Goal: Task Accomplishment & Management: Manage account settings

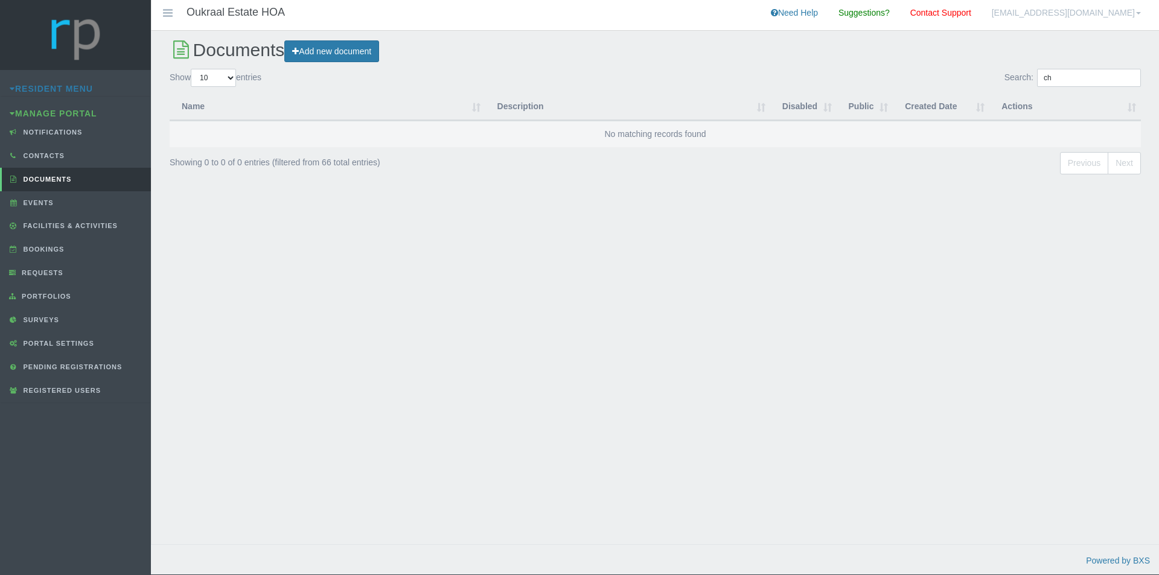
type input "c"
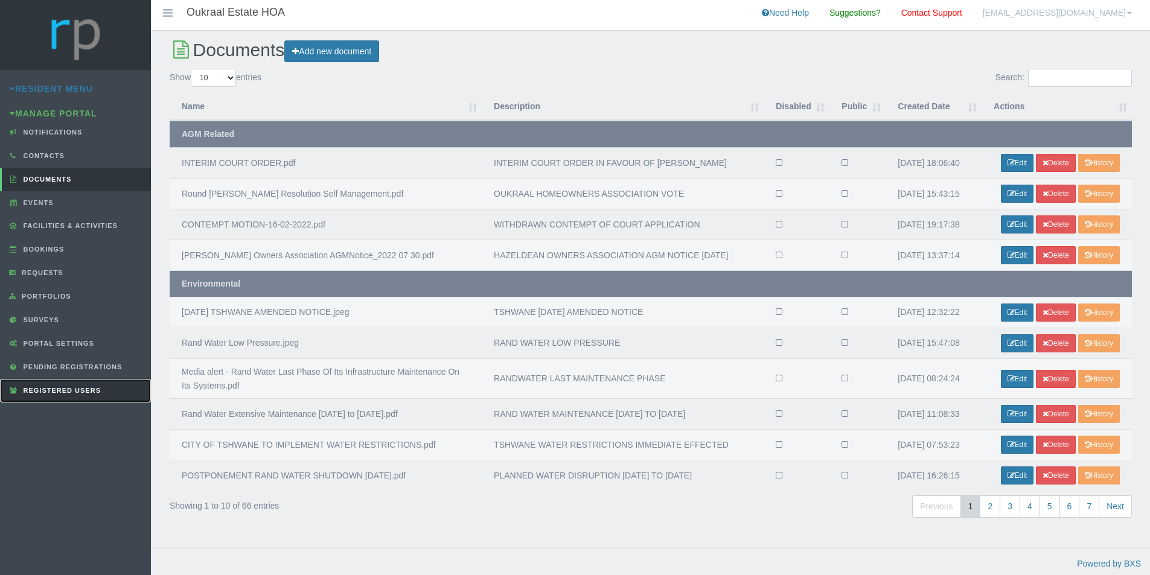
click at [97, 386] on link "Registered Users" at bounding box center [75, 391] width 151 height 24
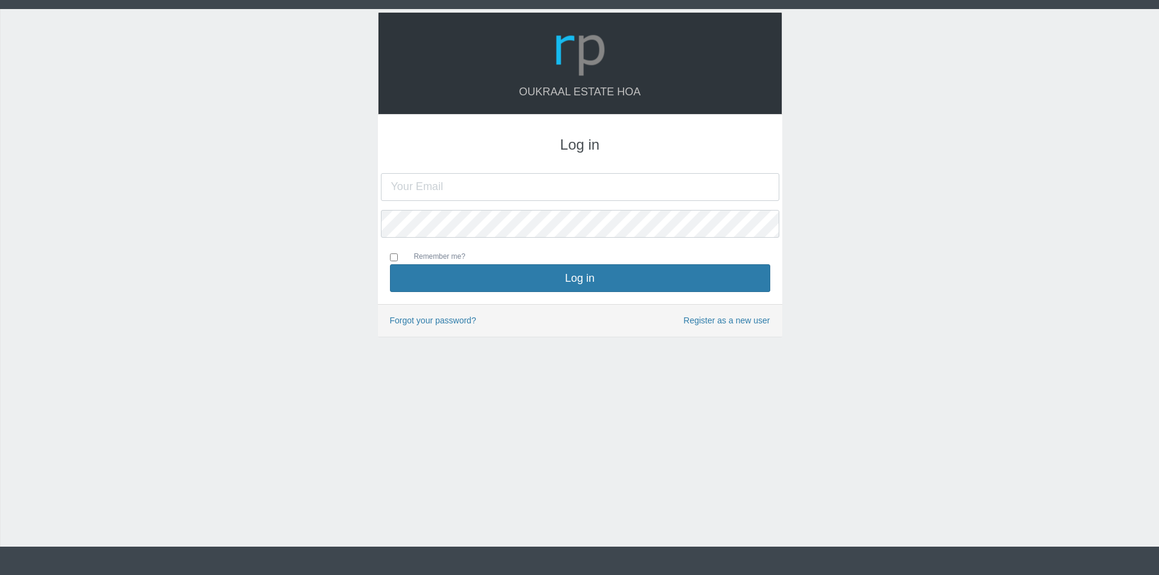
click at [535, 187] on input "text" at bounding box center [580, 187] width 399 height 28
type input "oukraalhoa@gmail.com"
click at [390, 264] on button "Log in" at bounding box center [580, 278] width 380 height 28
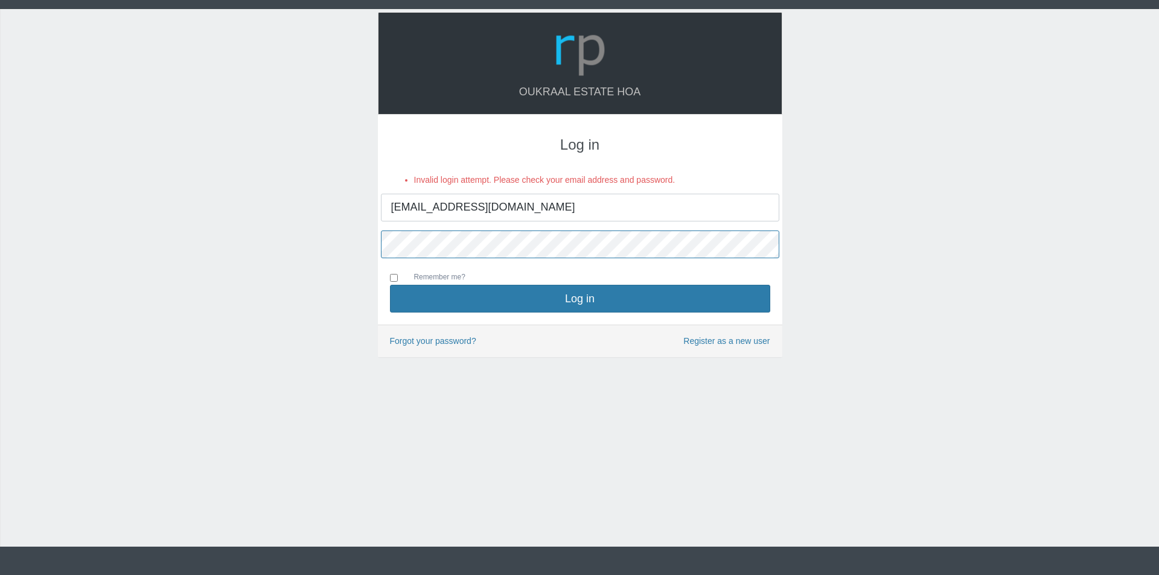
click at [390, 285] on button "Log in" at bounding box center [580, 299] width 380 height 28
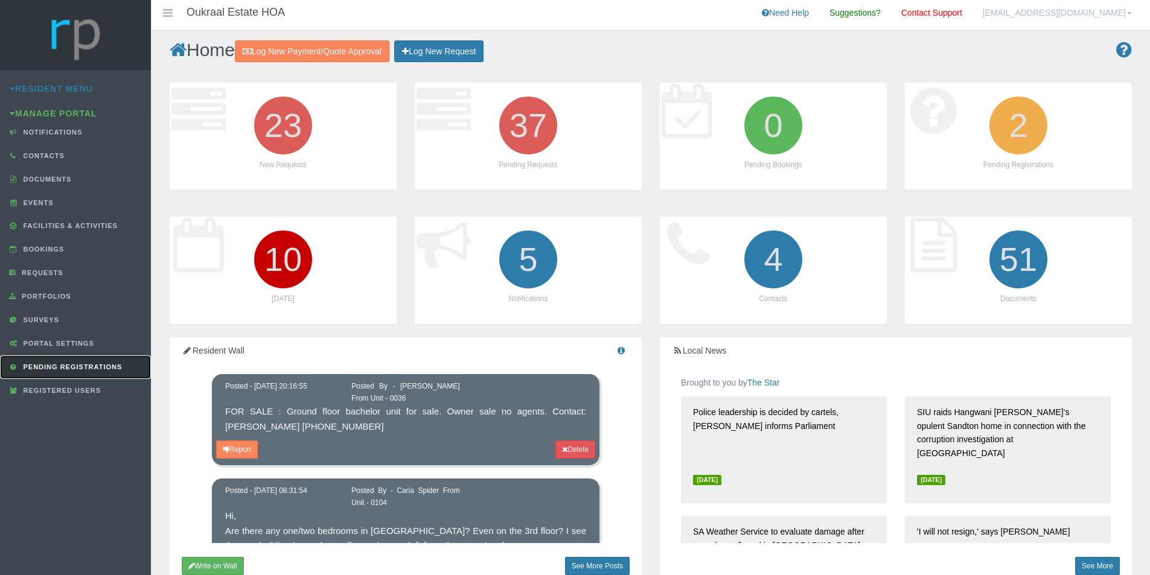
click at [90, 370] on span "Pending Registrations" at bounding box center [72, 367] width 102 height 7
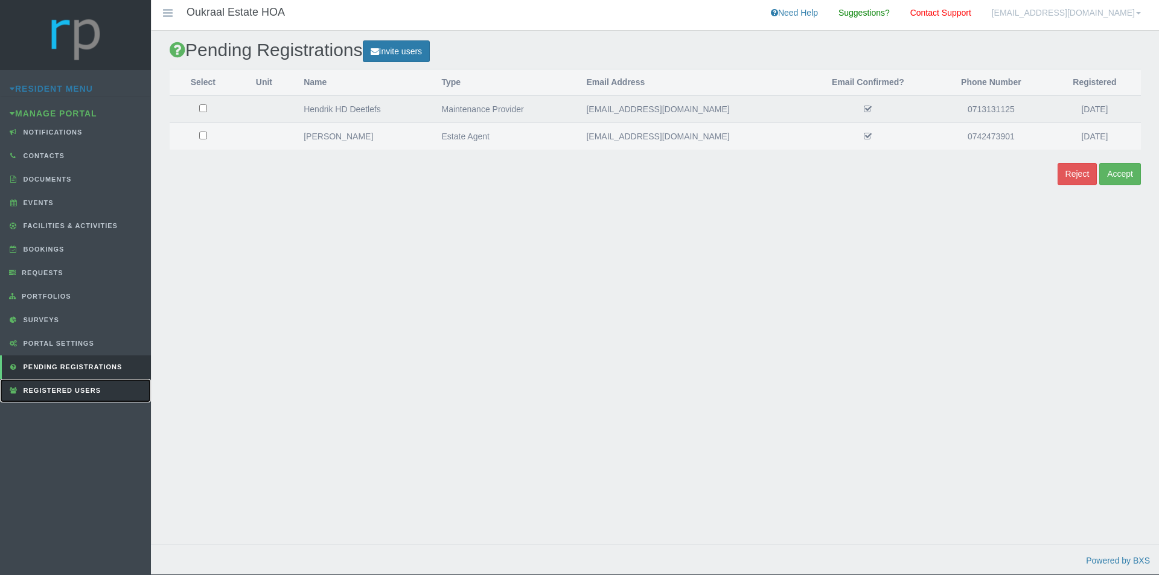
click at [69, 387] on span "Registered Users" at bounding box center [61, 390] width 80 height 7
click at [86, 387] on span "Registered Users" at bounding box center [61, 390] width 80 height 7
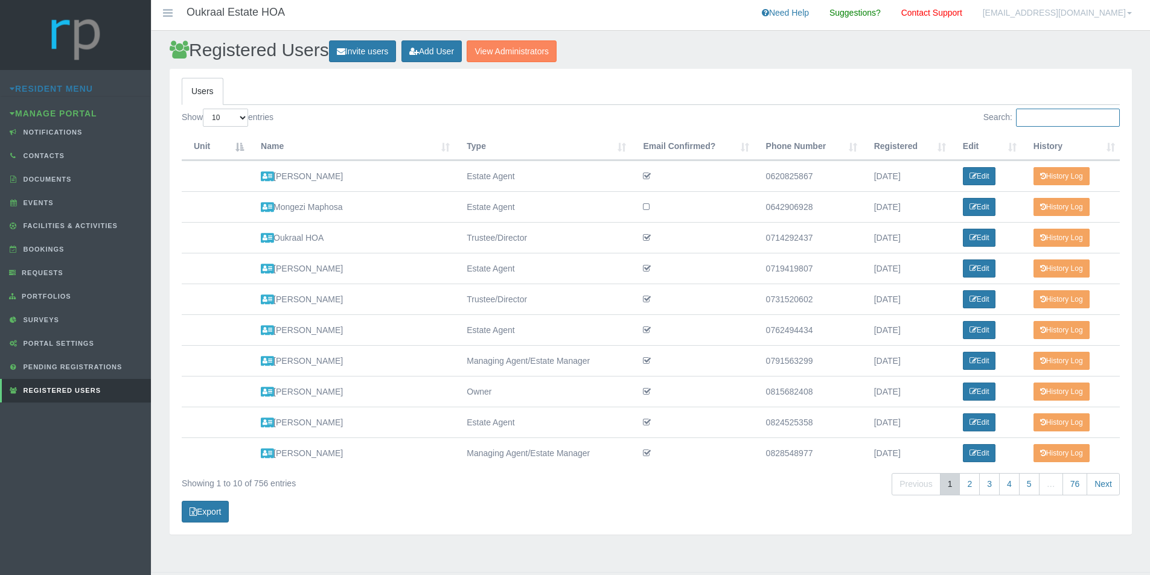
click at [1057, 120] on input "Search:" at bounding box center [1068, 118] width 104 height 18
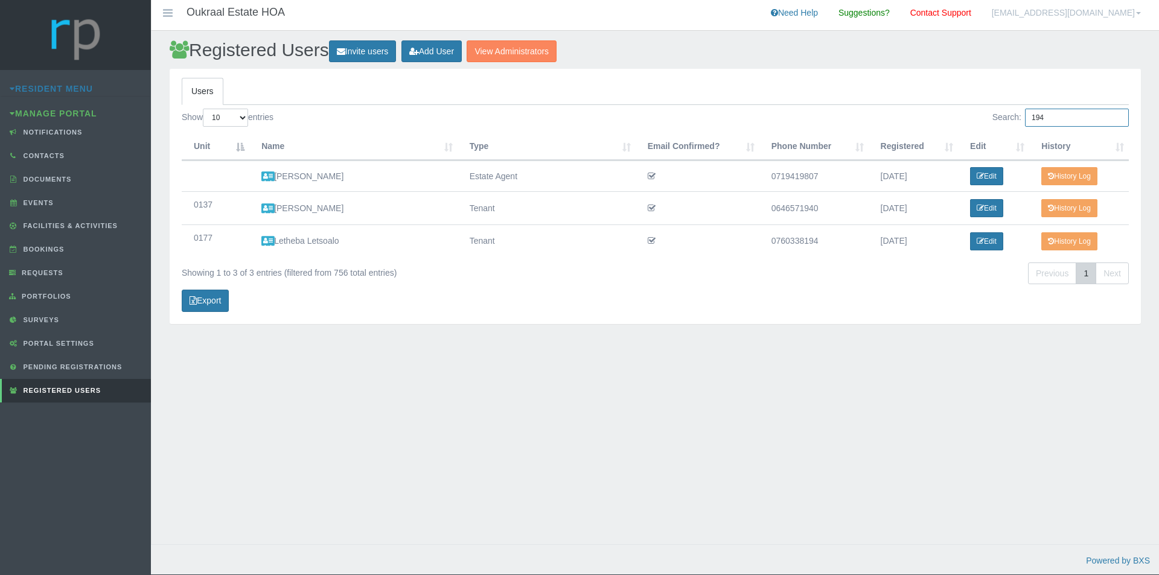
drag, startPoint x: 1059, startPoint y: 117, endPoint x: 975, endPoint y: 120, distance: 84.0
click at [975, 120] on div "Search: 194" at bounding box center [897, 119] width 465 height 21
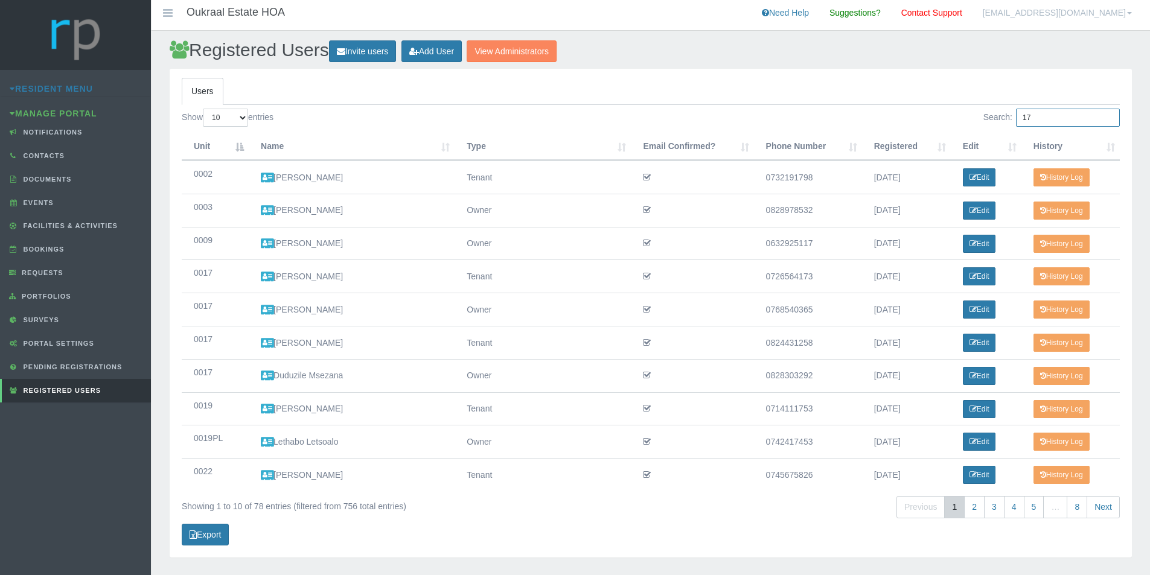
type input "17"
drag, startPoint x: 815, startPoint y: 341, endPoint x: 751, endPoint y: 348, distance: 64.3
click at [751, 348] on tr "0017 Unit: 0017 Email Confirmed: Phone Number 0824431258 Name: Hellen Moropyane…" at bounding box center [651, 342] width 938 height 33
copy tr "0824431258"
click at [984, 339] on link "Edit" at bounding box center [979, 343] width 33 height 18
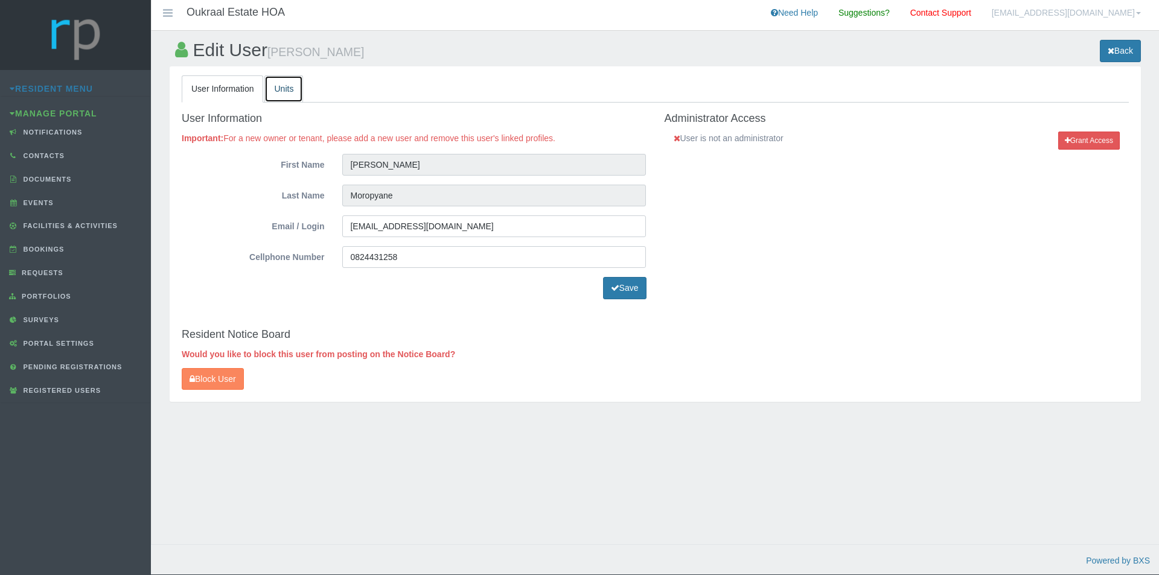
click at [283, 85] on link "Units" at bounding box center [283, 88] width 39 height 27
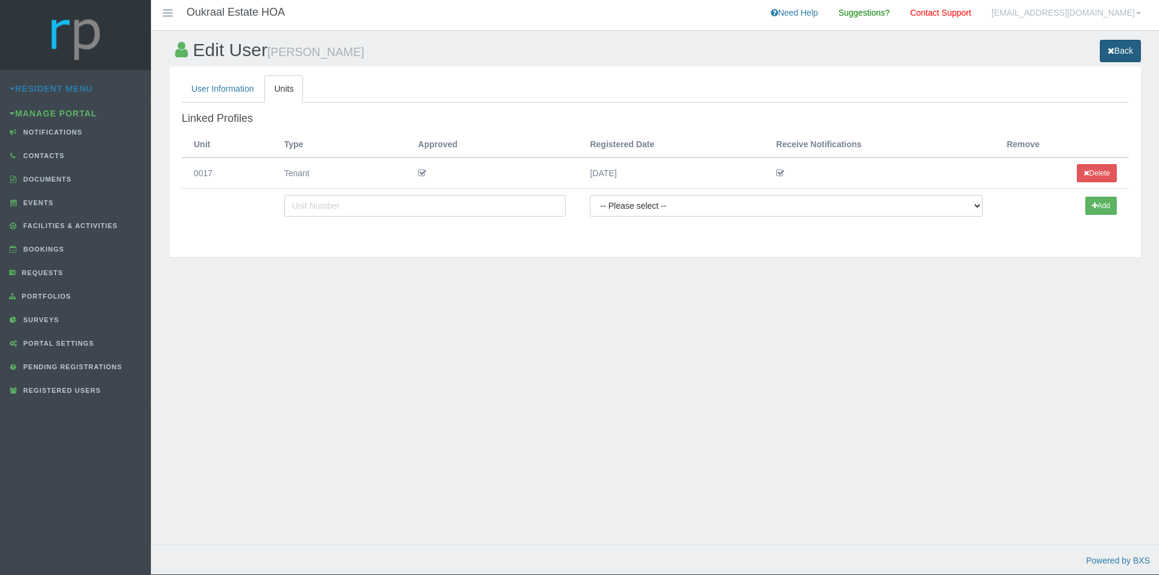
click at [1124, 51] on link "Back" at bounding box center [1120, 51] width 41 height 22
